Goal: Transaction & Acquisition: Purchase product/service

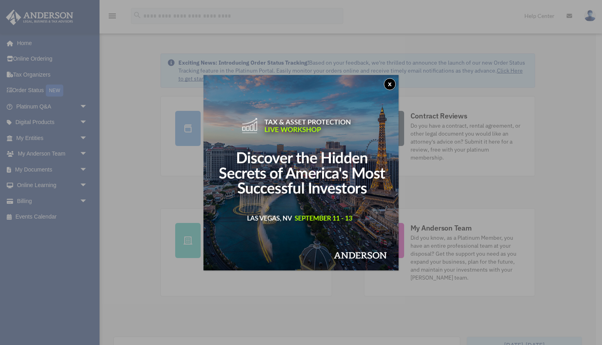
click at [389, 81] on button "x" at bounding box center [390, 84] width 12 height 12
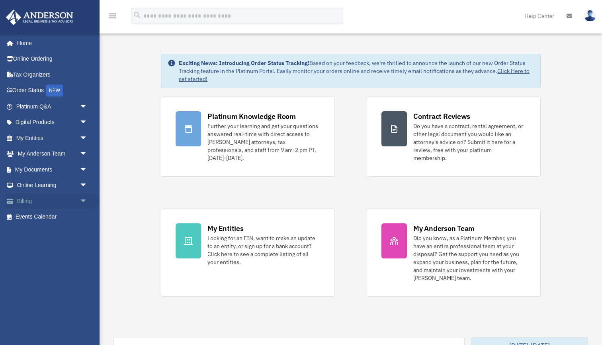
click at [83, 198] on span "arrow_drop_down" at bounding box center [88, 201] width 16 height 16
click at [40, 229] on link "Past Invoices" at bounding box center [55, 233] width 88 height 16
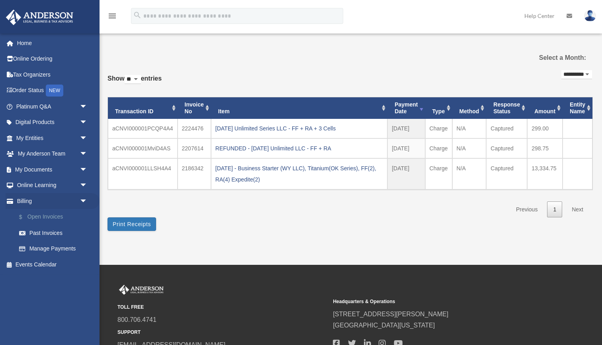
click at [43, 213] on link "$ Open Invoices" at bounding box center [55, 217] width 88 height 16
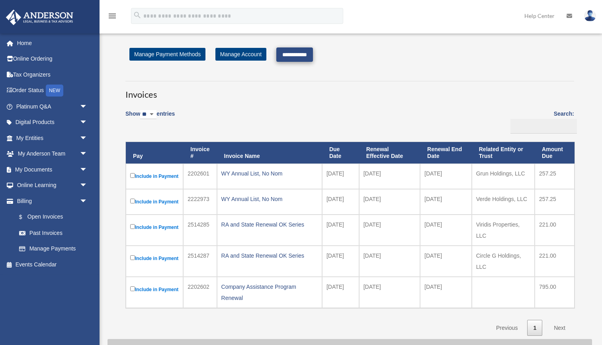
click at [298, 53] on input "**********" at bounding box center [294, 54] width 37 height 14
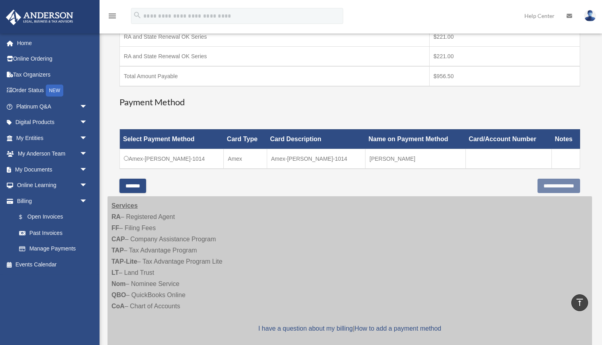
scroll to position [198, 0]
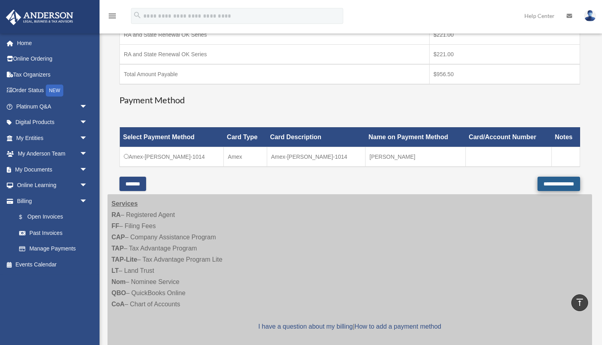
click at [550, 180] on input "**********" at bounding box center [559, 183] width 43 height 14
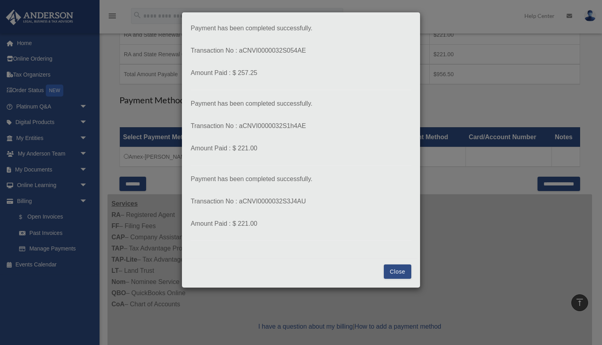
scroll to position [96, 0]
click at [399, 269] on button "Close" at bounding box center [397, 271] width 27 height 14
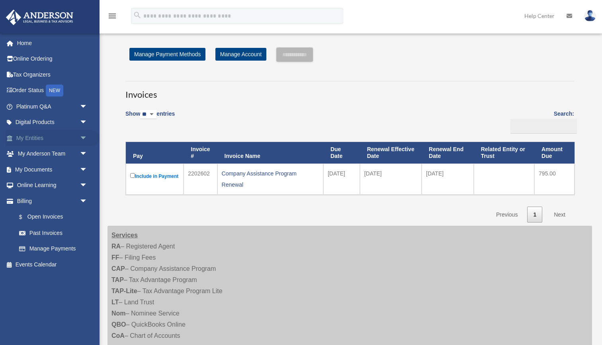
click at [31, 135] on link "My Entities arrow_drop_down" at bounding box center [53, 138] width 94 height 16
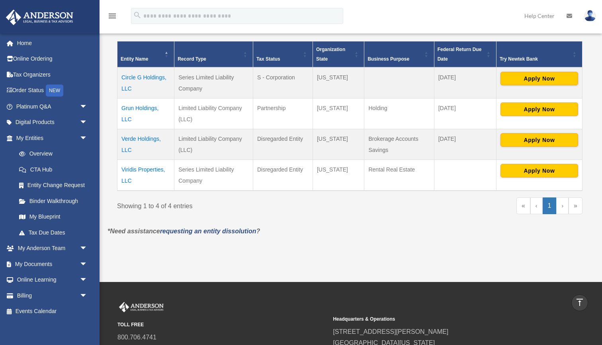
scroll to position [158, 0]
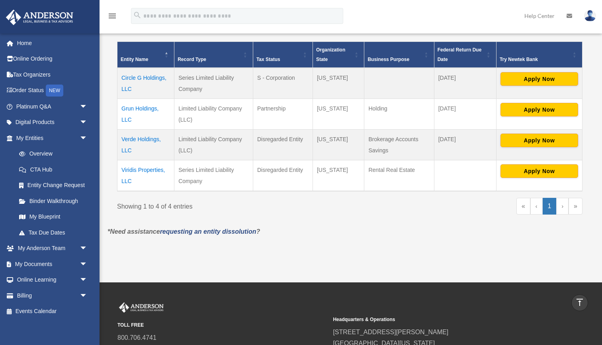
click at [588, 15] on img at bounding box center [590, 16] width 12 height 12
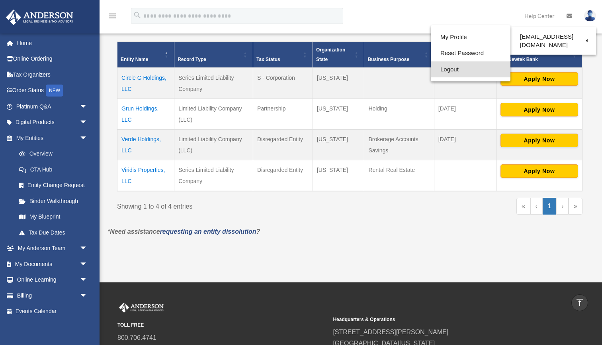
click at [470, 69] on link "Logout" at bounding box center [471, 69] width 80 height 16
